Goal: Task Accomplishment & Management: Manage account settings

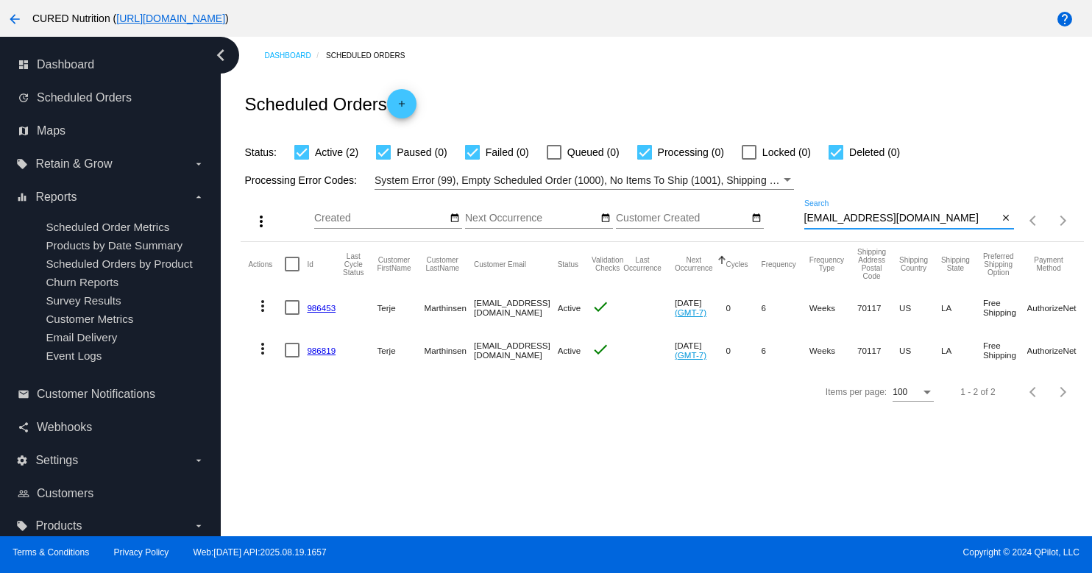
click at [821, 216] on input "[EMAIL_ADDRESS][DOMAIN_NAME]" at bounding box center [901, 219] width 194 height 12
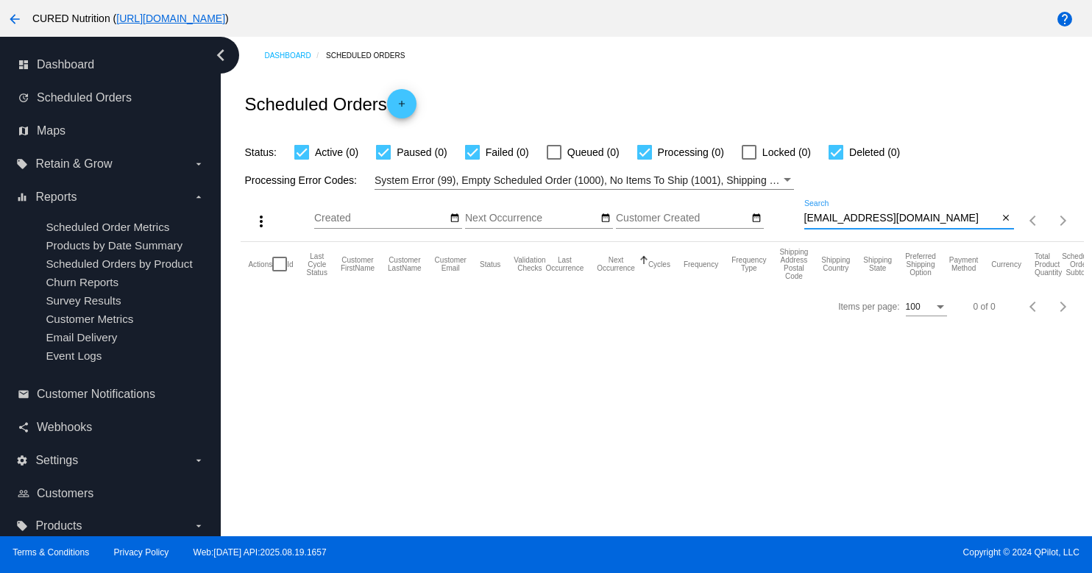
click at [848, 220] on input "[EMAIL_ADDRESS][DOMAIN_NAME]" at bounding box center [901, 219] width 194 height 12
paste input "1005440"
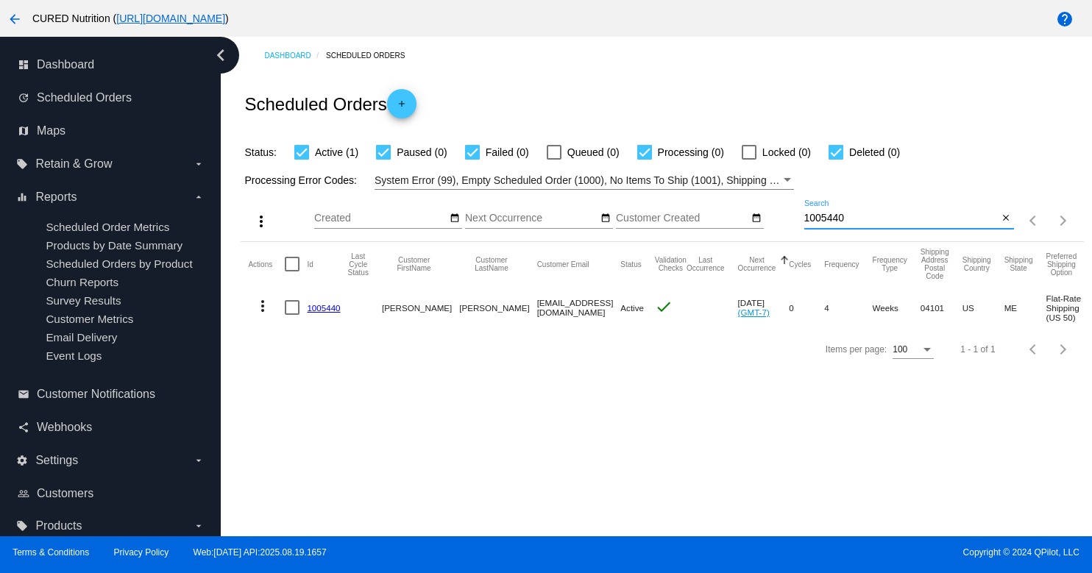
type input "1005440"
click at [319, 307] on link "1005440" at bounding box center [323, 308] width 33 height 10
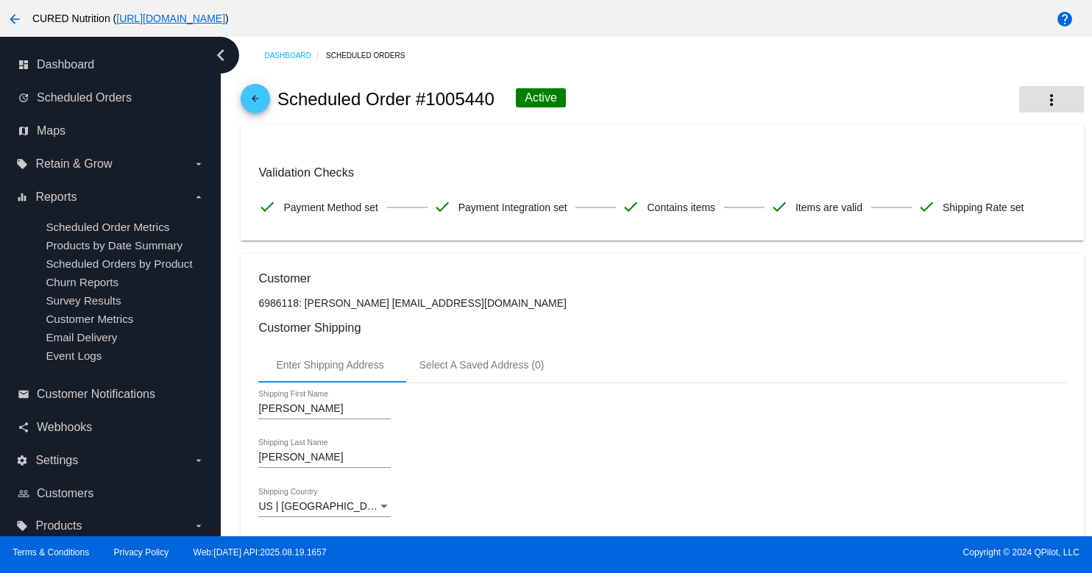
click at [1030, 101] on button "more_vert" at bounding box center [1051, 99] width 65 height 26
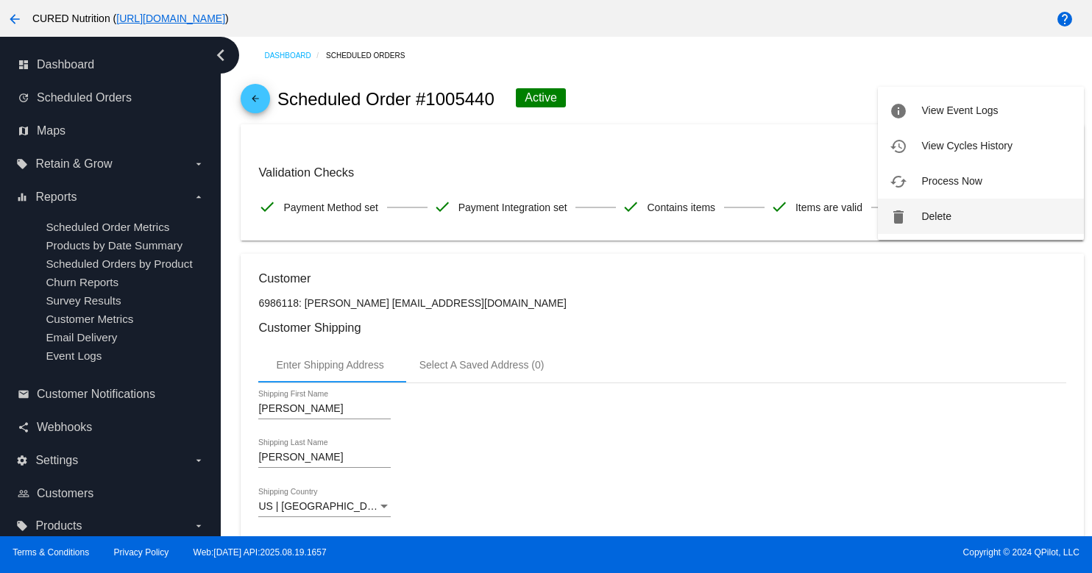
click at [929, 224] on button "delete Delete" at bounding box center [981, 216] width 206 height 35
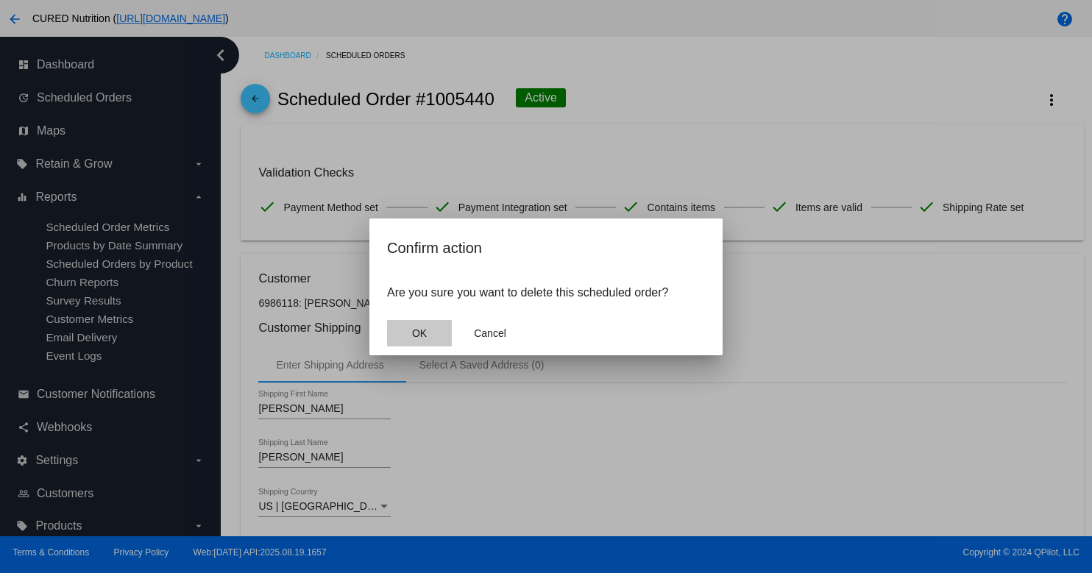
click at [426, 330] on span "OK" at bounding box center [419, 333] width 15 height 12
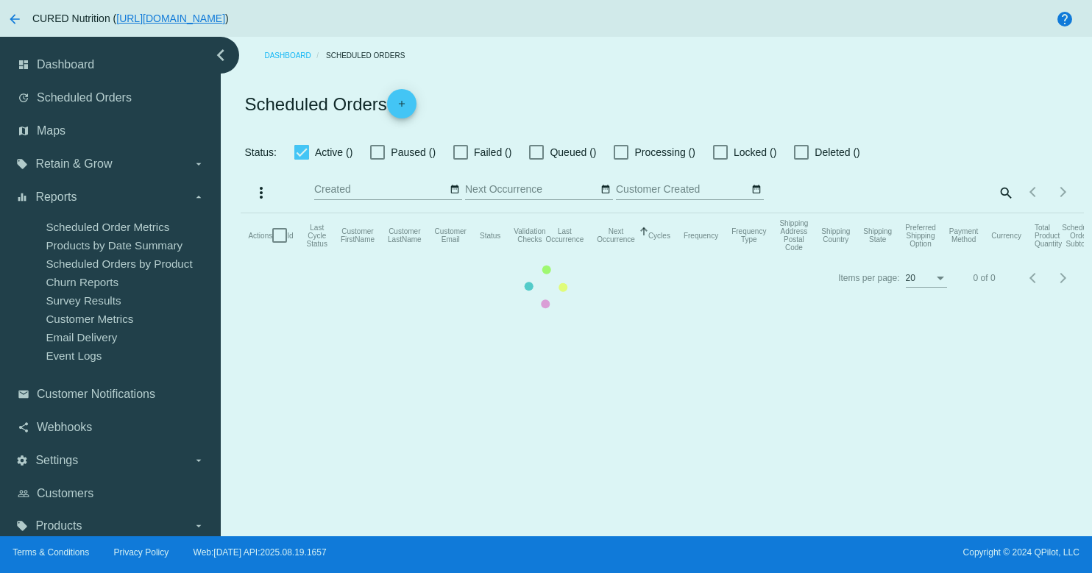
checkbox input "true"
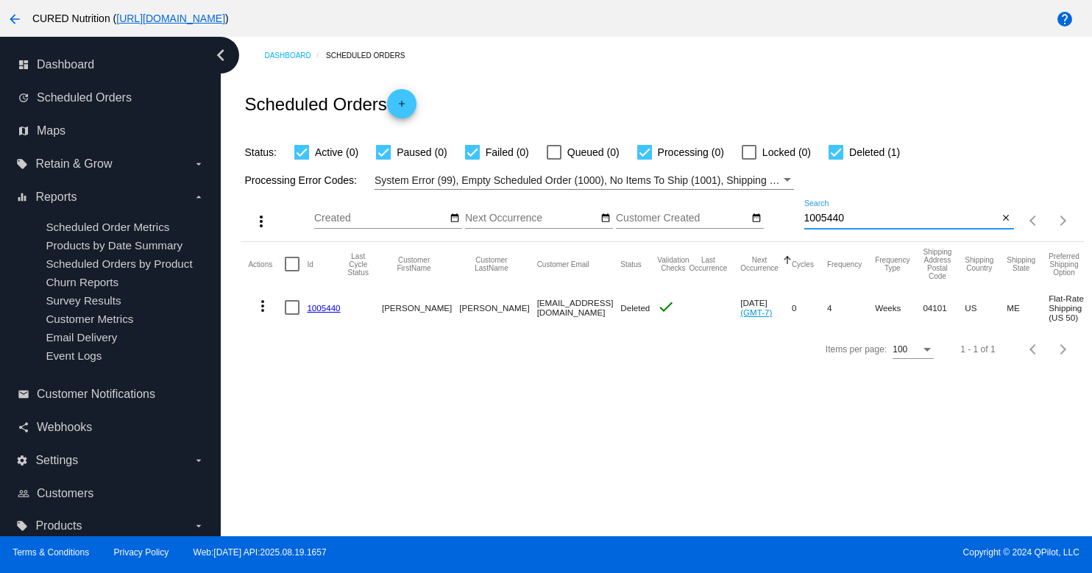
click at [850, 215] on input "1005440" at bounding box center [901, 219] width 194 height 12
paste input "[EMAIL_ADDRESS][DOMAIN_NAME]"
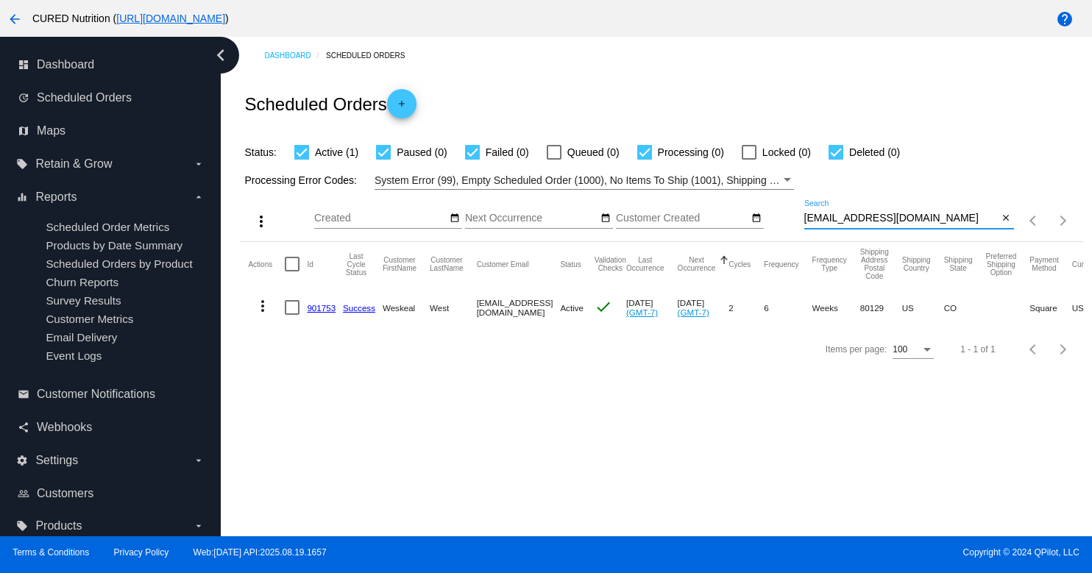
type input "[EMAIL_ADDRESS][DOMAIN_NAME]"
click at [325, 305] on link "901753" at bounding box center [321, 308] width 29 height 10
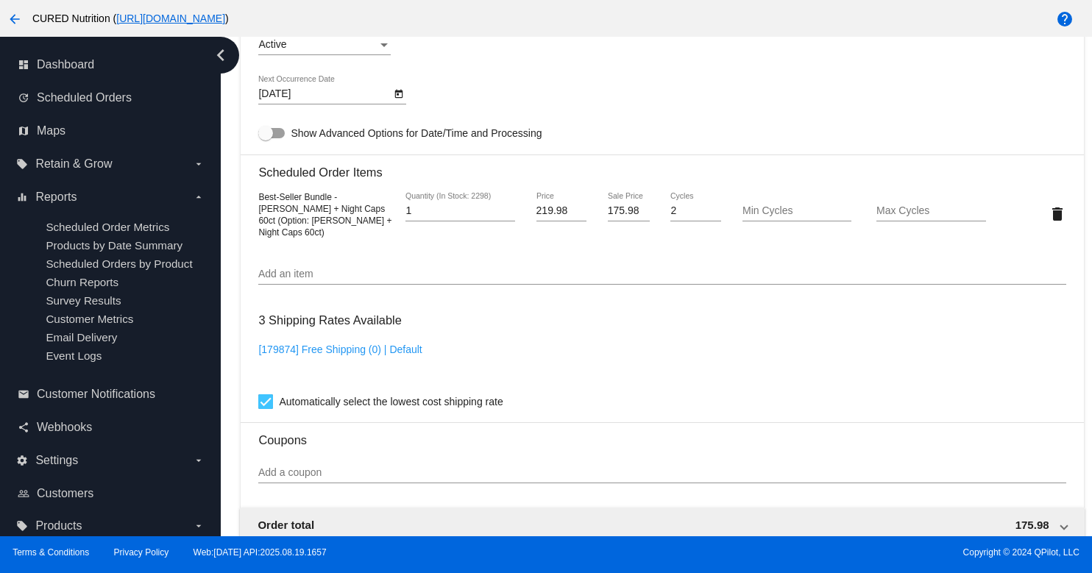
scroll to position [920, 0]
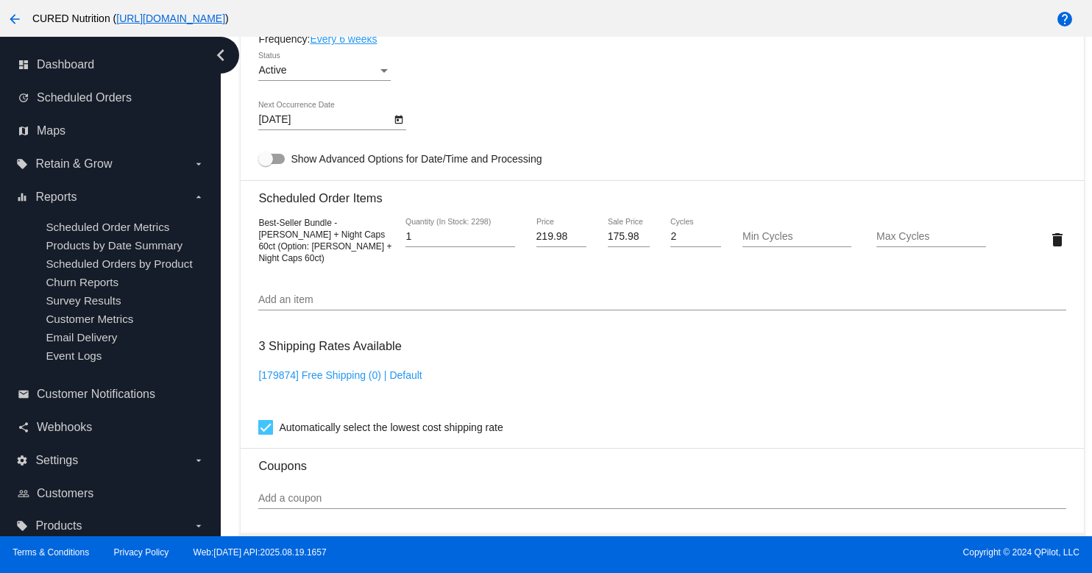
click at [370, 45] on link "Every 6 weeks" at bounding box center [343, 39] width 67 height 12
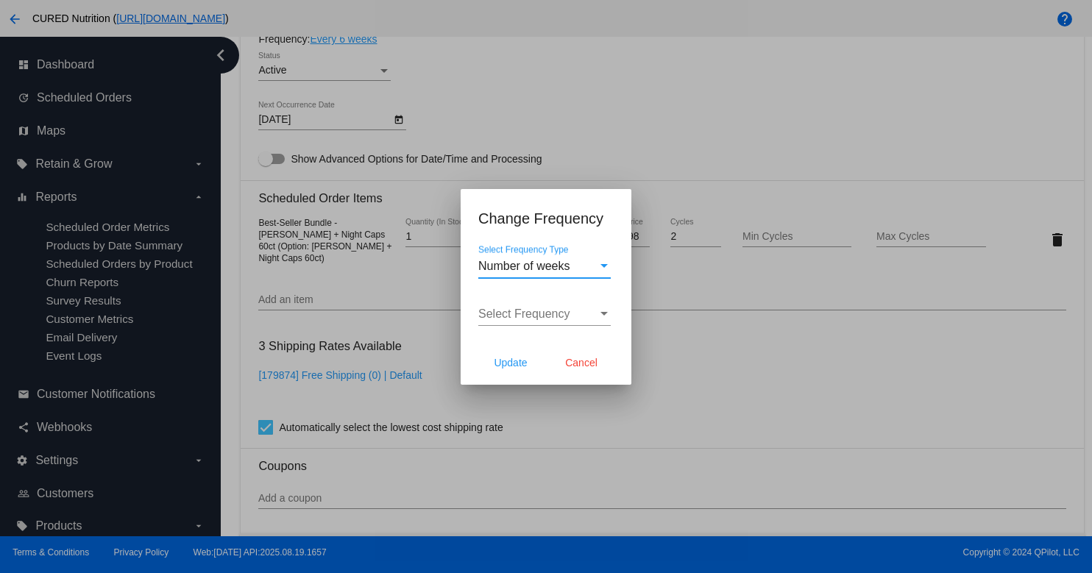
click at [484, 265] on span "Number of weeks" at bounding box center [524, 266] width 92 height 13
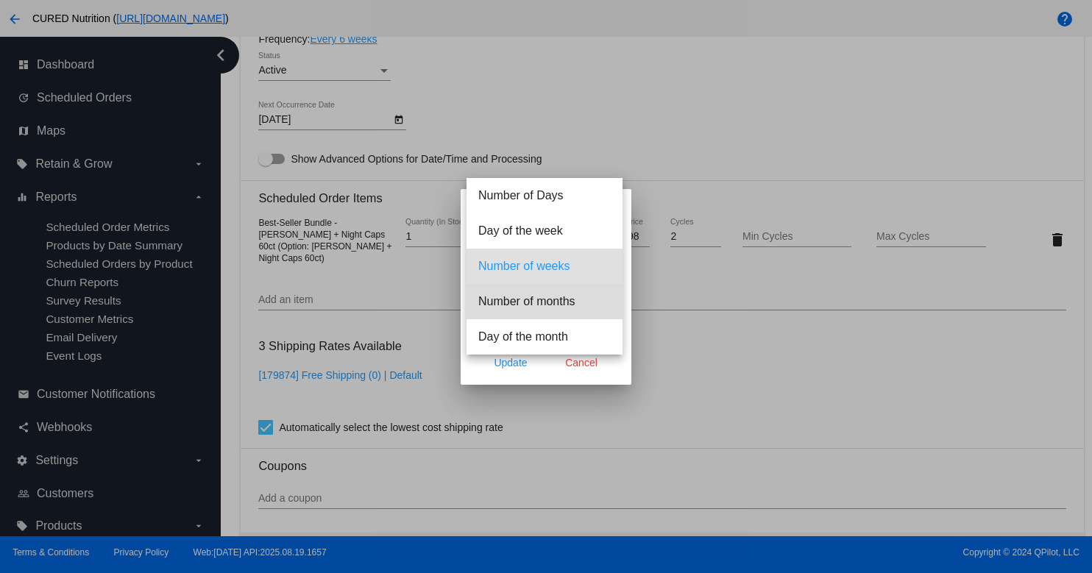
click at [526, 312] on span "Number of months" at bounding box center [544, 301] width 132 height 35
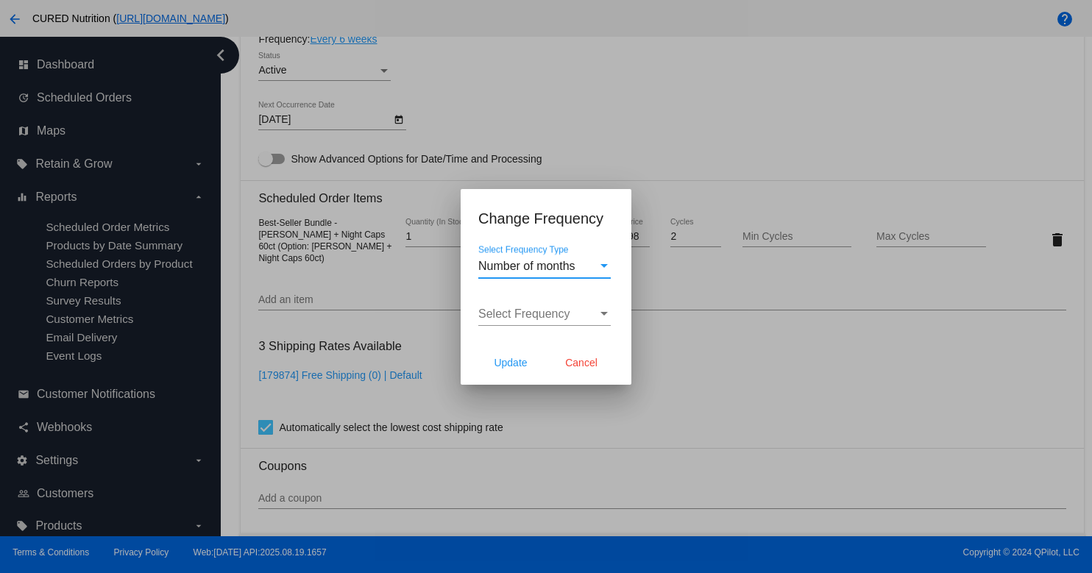
click at [526, 312] on span "Select Frequency" at bounding box center [524, 314] width 92 height 13
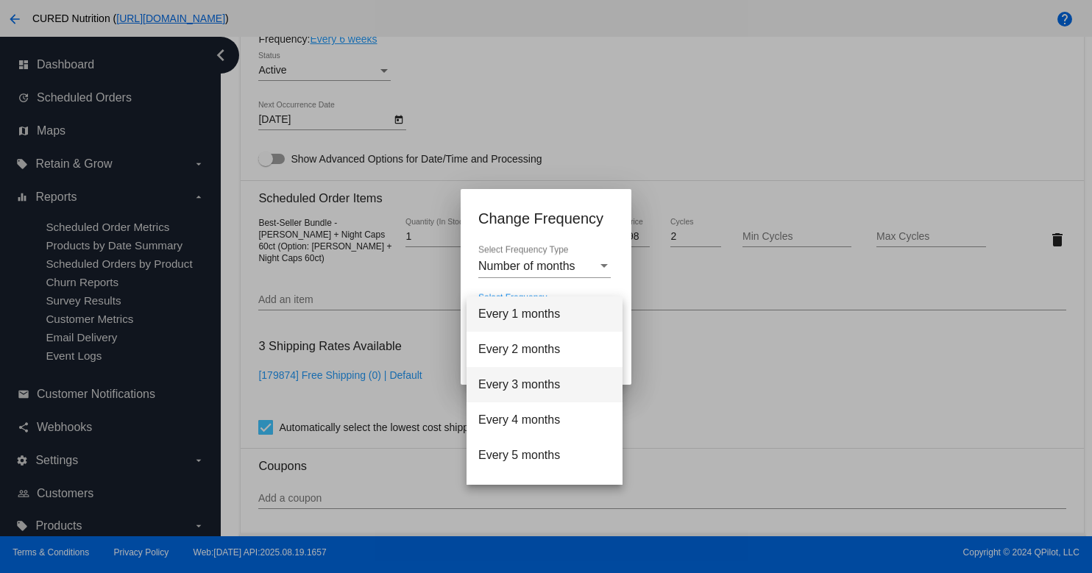
click at [534, 370] on span "Every 3 months" at bounding box center [544, 384] width 132 height 35
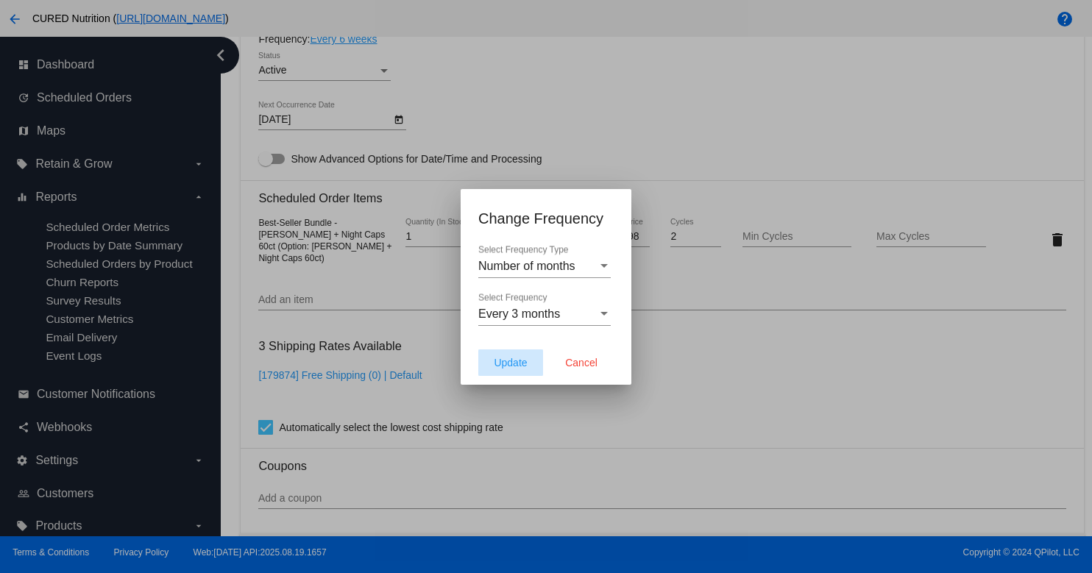
click at [520, 367] on span "Update" at bounding box center [510, 363] width 33 height 12
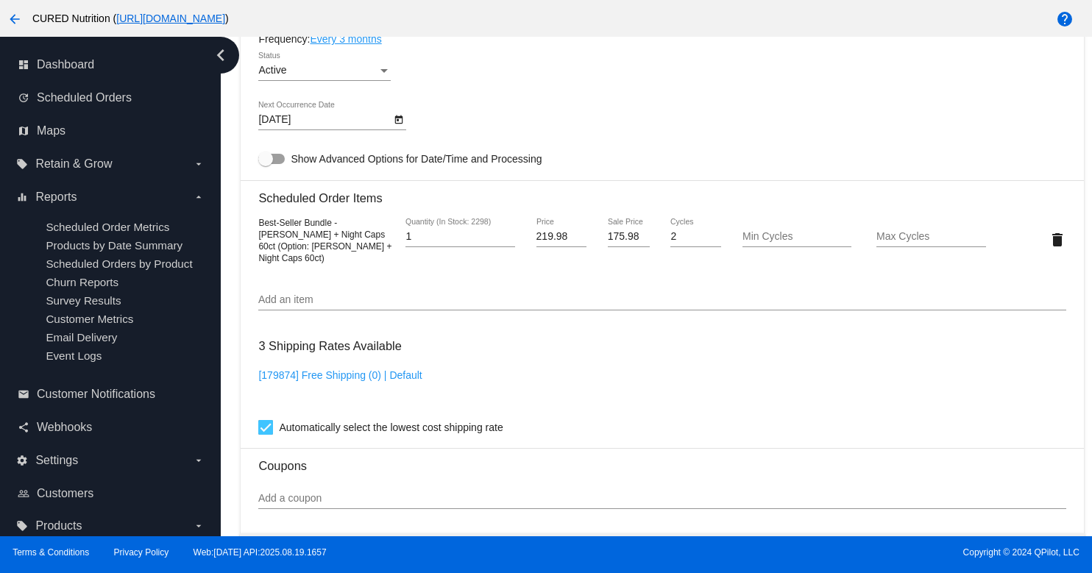
type input "[DATE]"
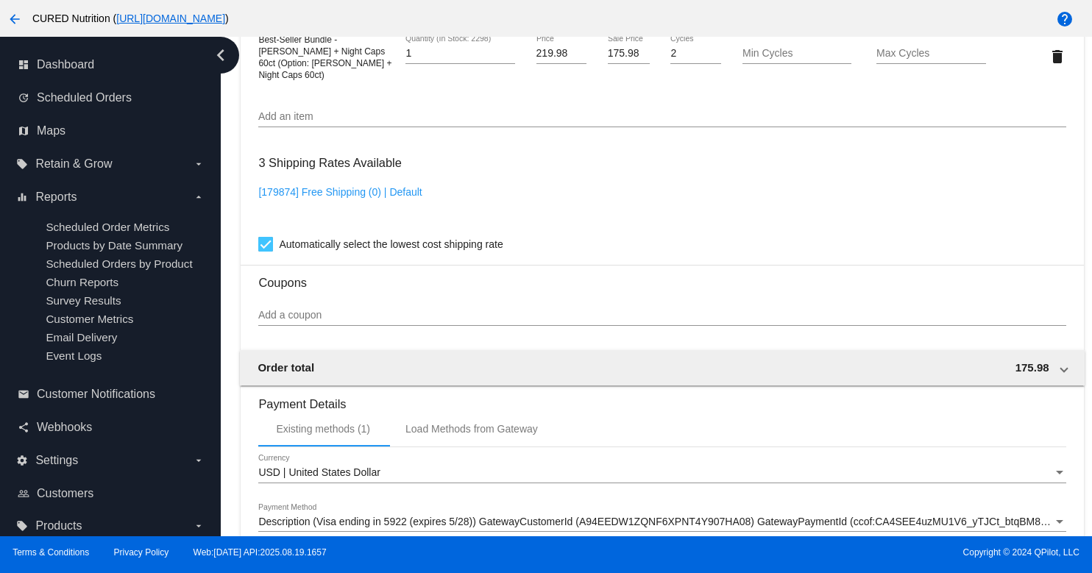
scroll to position [1335, 0]
